Goal: Information Seeking & Learning: Learn about a topic

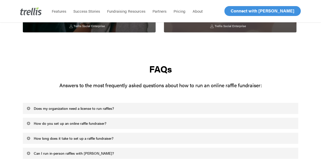
scroll to position [1343, 0]
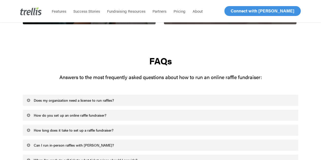
click at [82, 95] on link "Does my organization need a license to run raffles?" at bounding box center [160, 100] width 275 height 11
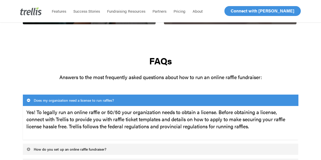
scroll to position [1368, 0]
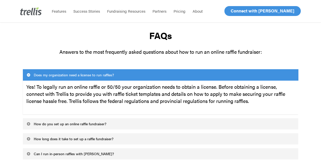
click at [99, 118] on link "How do you set up an online raffle fundraiser?" at bounding box center [160, 123] width 275 height 11
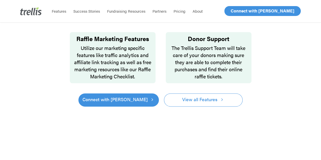
scroll to position [279, 0]
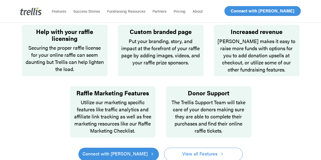
click at [206, 150] on span "View all Features" at bounding box center [199, 153] width 35 height 7
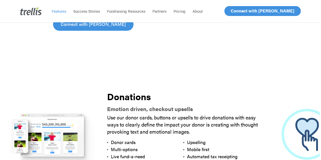
scroll to position [1101, 0]
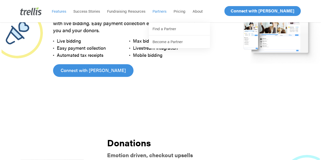
click at [162, 10] on span "Partners" at bounding box center [159, 10] width 14 height 5
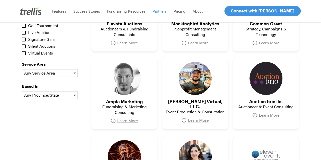
scroll to position [279, 0]
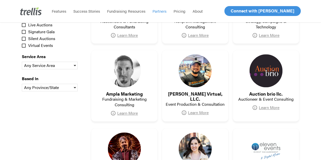
click at [63, 87] on div "Any Province/State" at bounding box center [49, 87] width 55 height 7
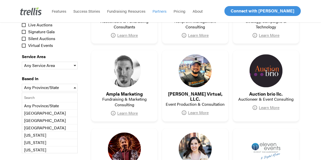
scroll to position [0, 0]
click at [70, 86] on div "Any Province/State" at bounding box center [49, 87] width 55 height 7
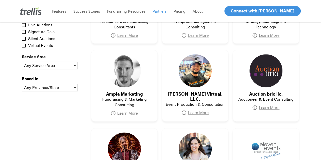
scroll to position [253, 0]
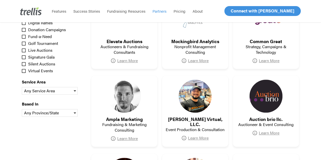
click at [69, 91] on div "Any Service Area" at bounding box center [49, 90] width 55 height 7
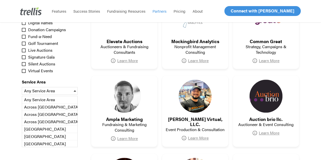
click at [69, 91] on div "Any Service Area" at bounding box center [49, 90] width 55 height 7
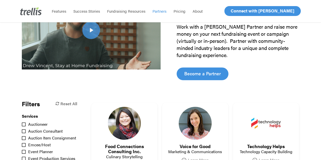
scroll to position [0, 0]
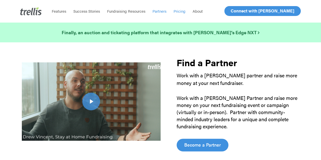
click at [178, 10] on span "Pricing" at bounding box center [179, 10] width 12 height 5
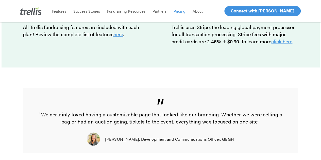
scroll to position [421, 0]
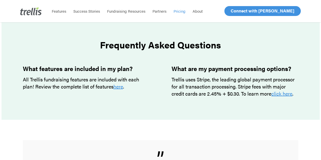
click at [130, 11] on span "Fundraising Resources" at bounding box center [126, 10] width 38 height 5
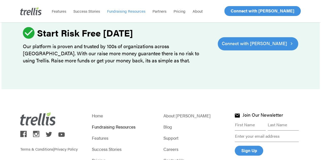
scroll to position [684, 0]
